Goal: Navigation & Orientation: Find specific page/section

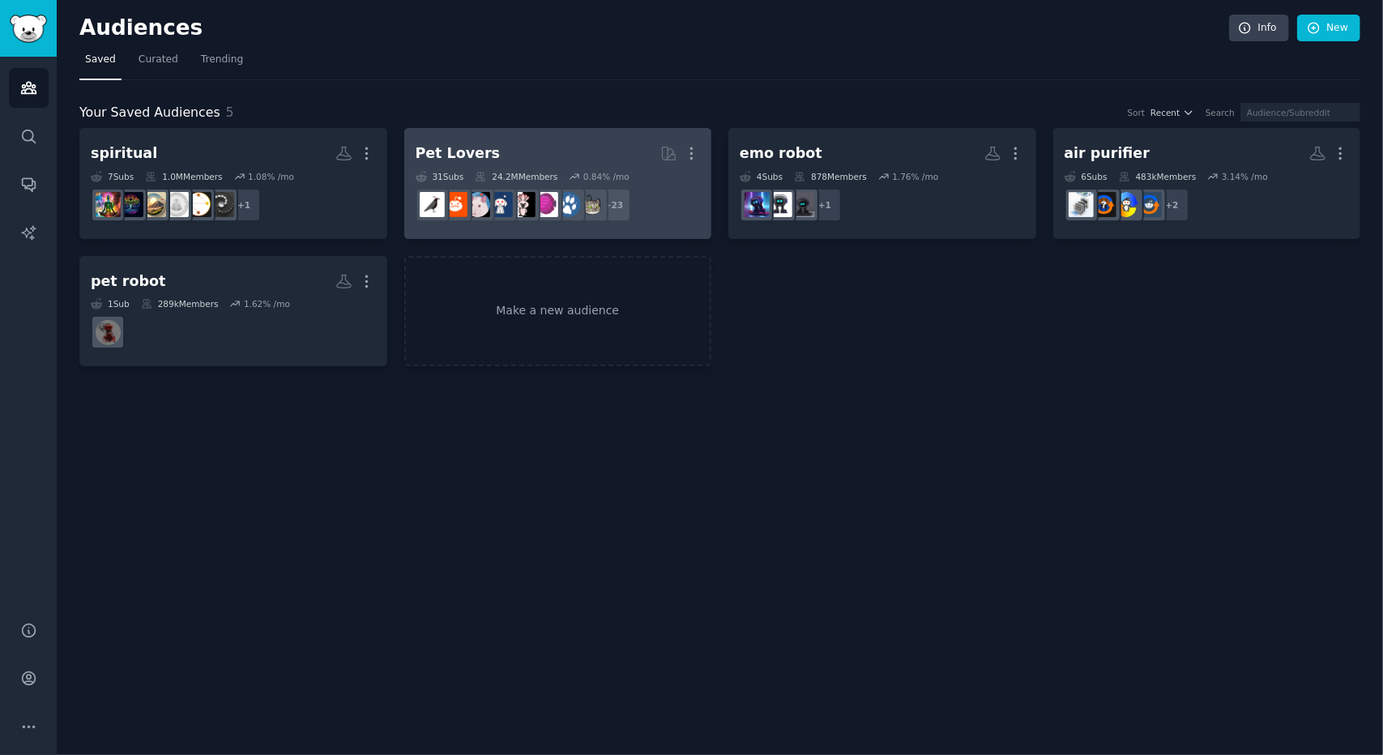
click at [648, 187] on dd "r/dogs + 23" at bounding box center [558, 204] width 285 height 45
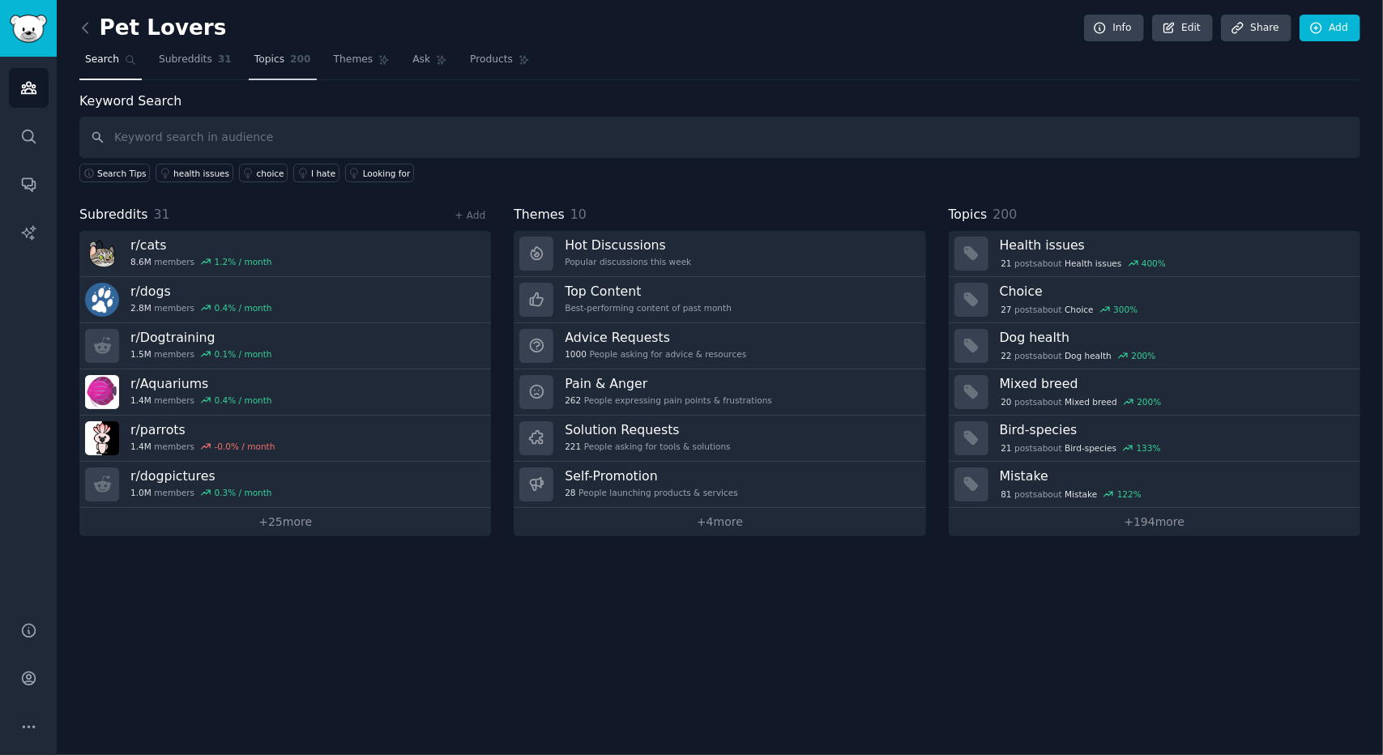
click at [271, 53] on span "Topics" at bounding box center [269, 60] width 30 height 15
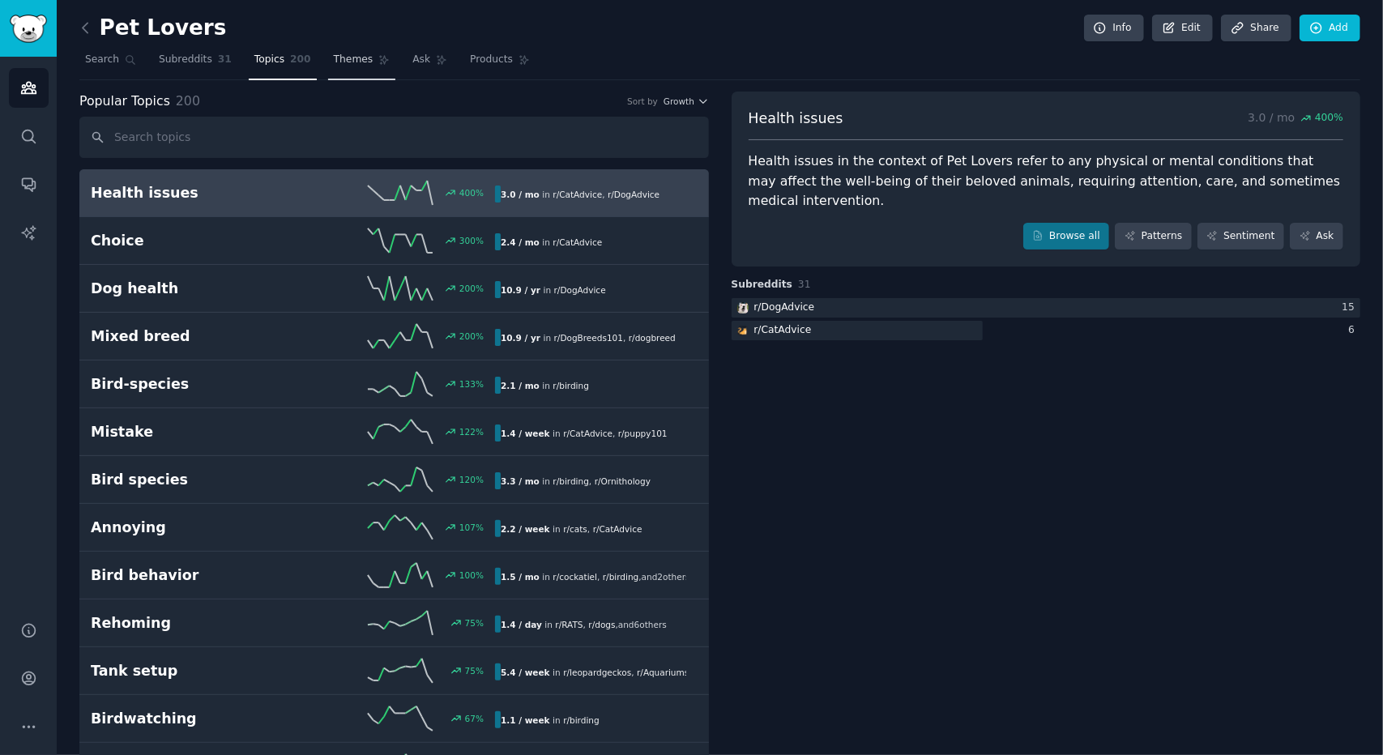
click at [350, 63] on span "Themes" at bounding box center [354, 60] width 40 height 15
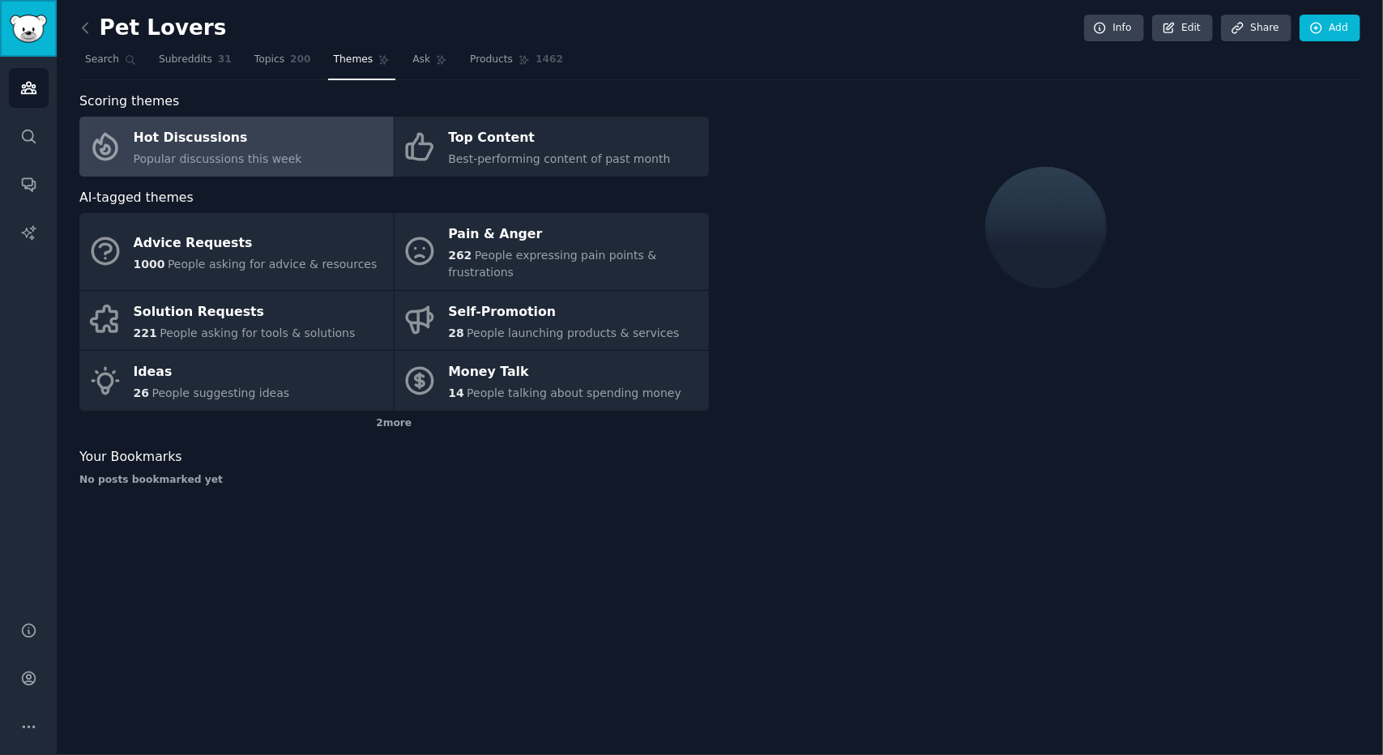
click at [23, 24] on img "Sidebar" at bounding box center [28, 29] width 37 height 28
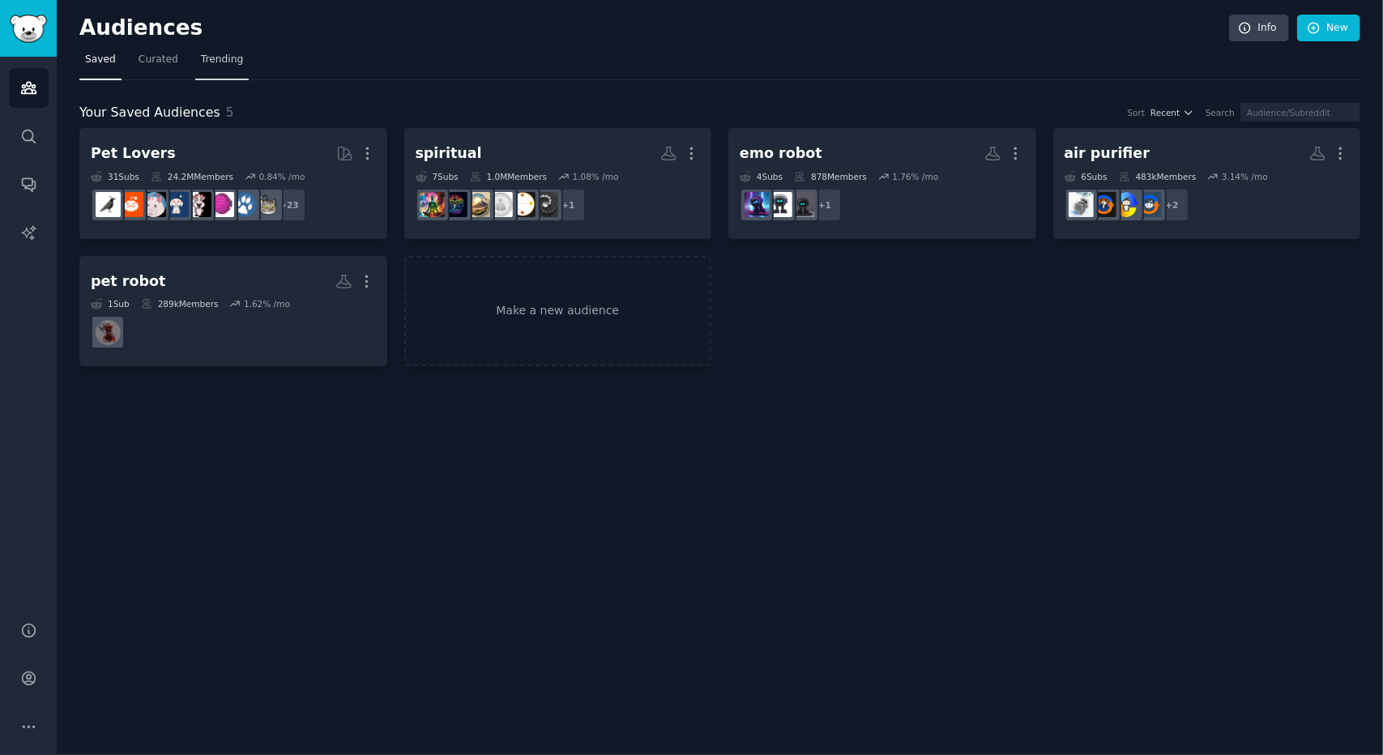
click at [218, 53] on span "Trending" at bounding box center [222, 60] width 42 height 15
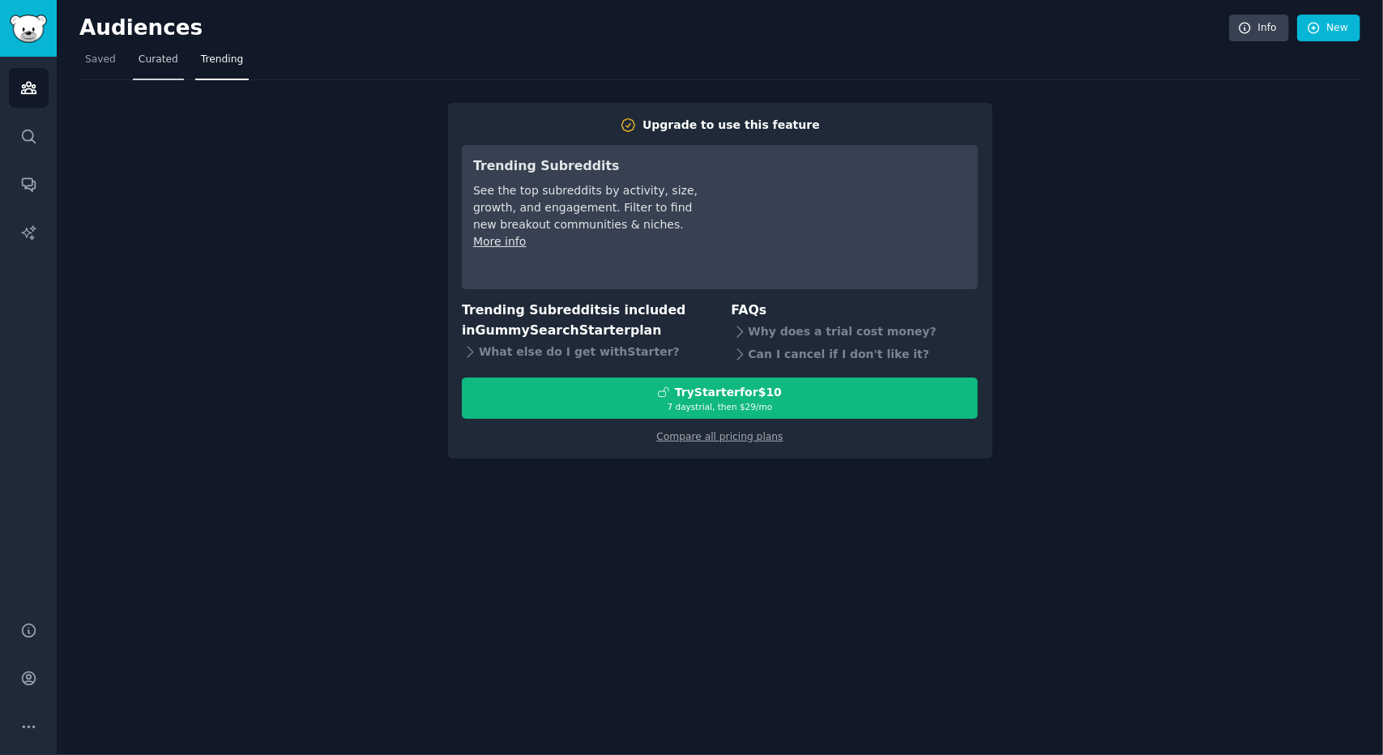
click at [156, 60] on span "Curated" at bounding box center [159, 60] width 40 height 15
